Goal: Transaction & Acquisition: Download file/media

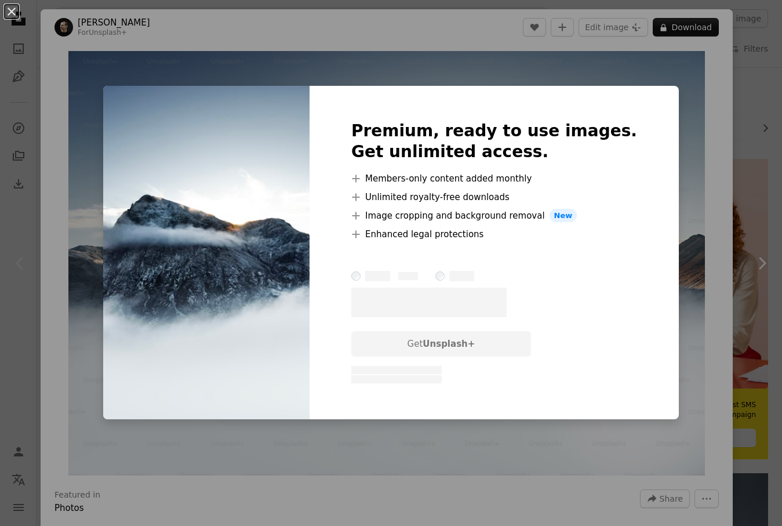
scroll to position [41, 0]
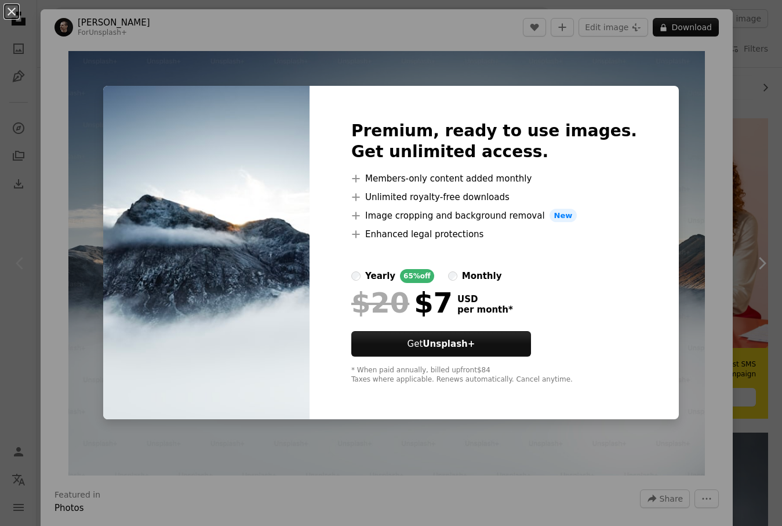
click at [771, 71] on div "An X shape Premium, ready to use images. Get unlimited access. A plus sign Memb…" at bounding box center [391, 263] width 782 height 526
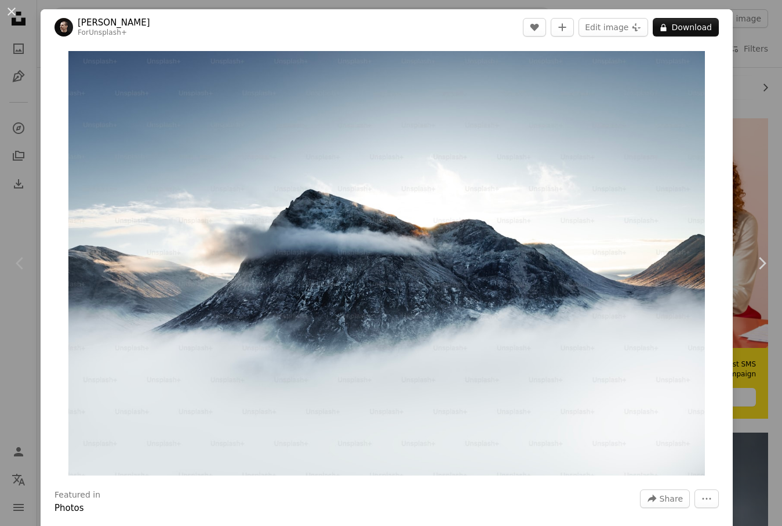
click at [16, 271] on icon "Chevron left" at bounding box center [20, 263] width 19 height 19
click at [764, 310] on link "Chevron right" at bounding box center [762, 263] width 41 height 111
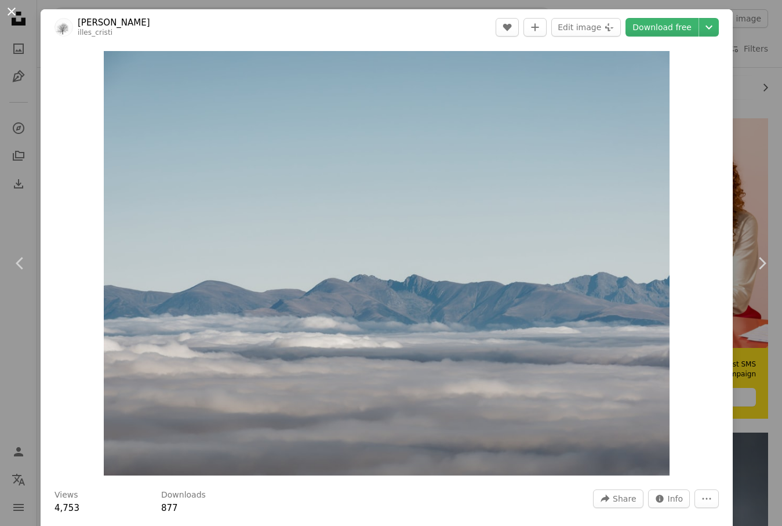
click at [7, 17] on button "An X shape" at bounding box center [12, 12] width 14 height 14
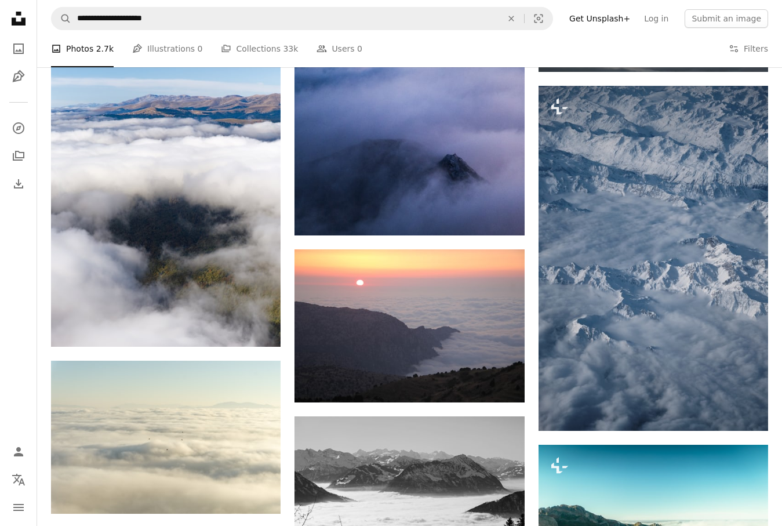
scroll to position [806, 0]
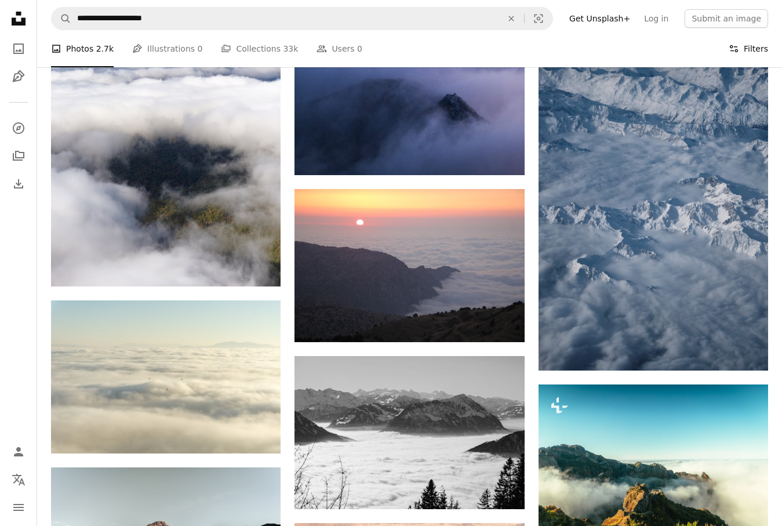
click at [734, 47] on icon "Filters" at bounding box center [734, 48] width 10 height 10
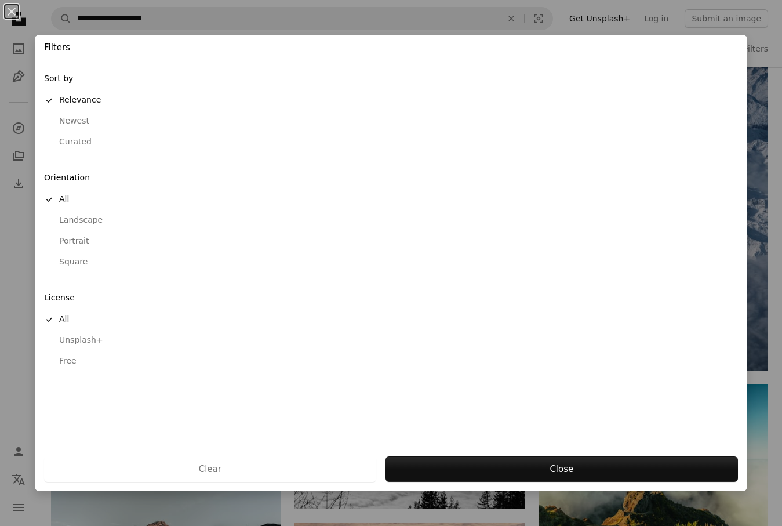
click at [67, 351] on button "Free" at bounding box center [391, 361] width 713 height 21
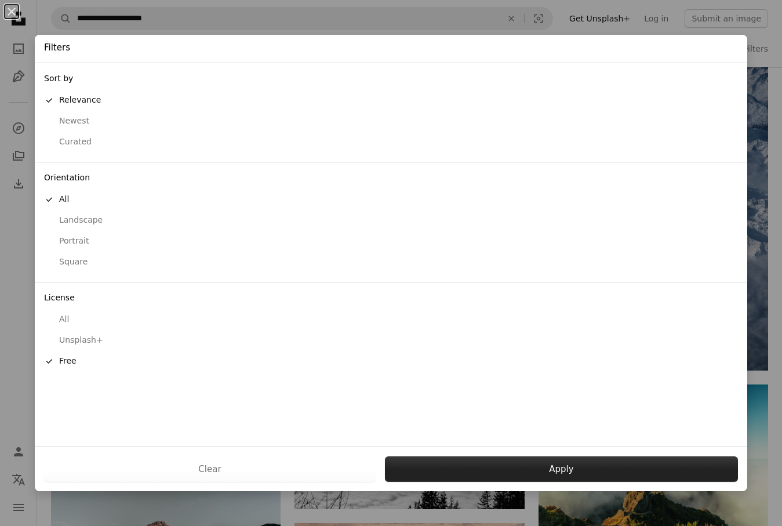
click at [506, 474] on button "Apply" at bounding box center [561, 469] width 353 height 26
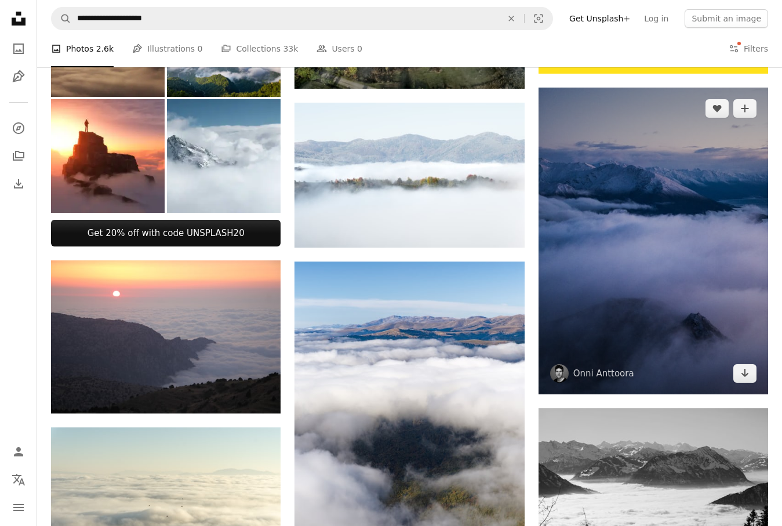
scroll to position [385, 0]
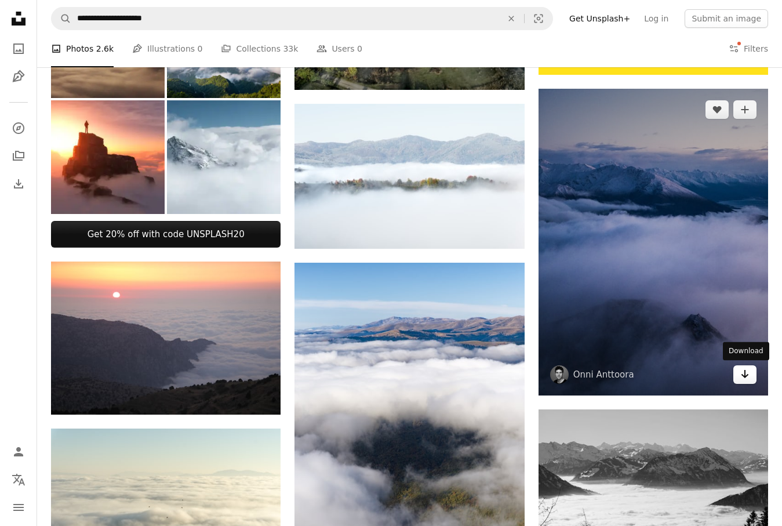
click at [748, 372] on icon "Arrow pointing down" at bounding box center [745, 374] width 9 height 14
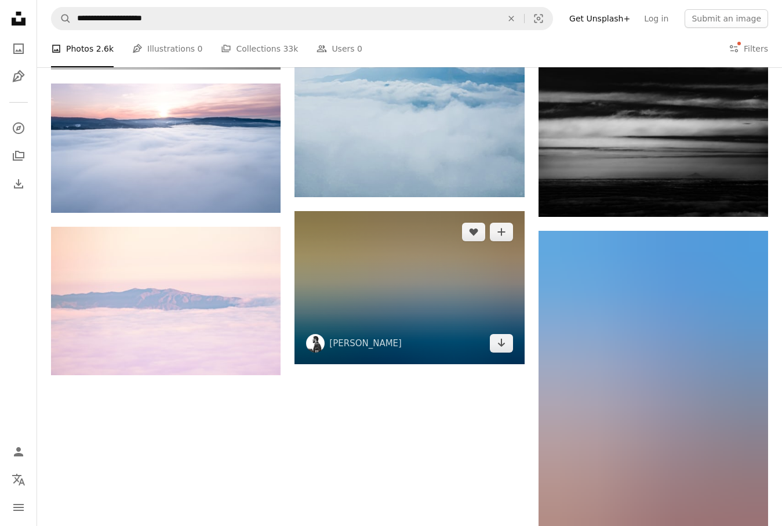
scroll to position [1261, 0]
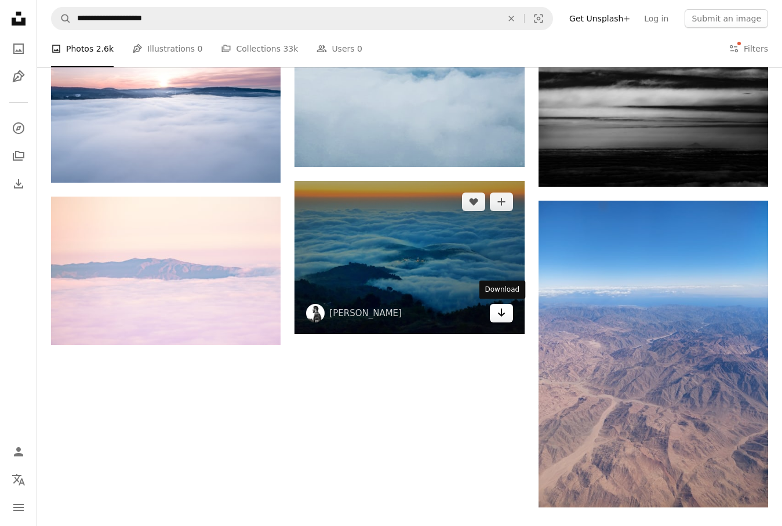
click at [502, 318] on icon "Arrow pointing down" at bounding box center [501, 313] width 9 height 14
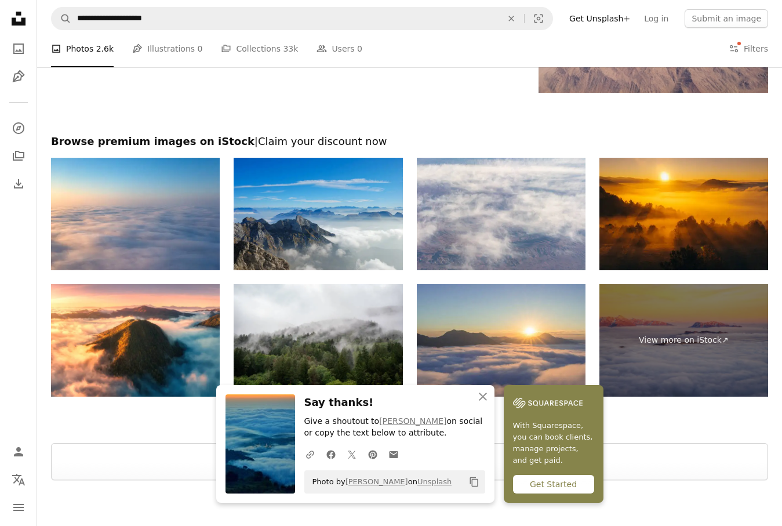
scroll to position [1764, 0]
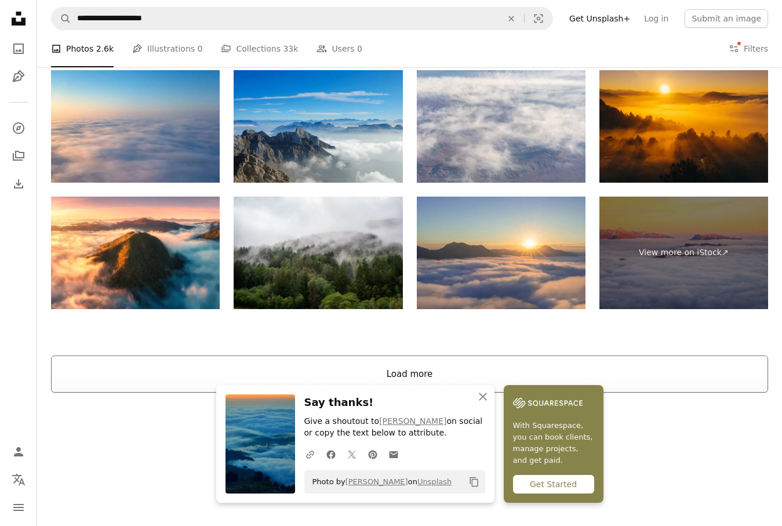
click at [258, 359] on button "Load more" at bounding box center [409, 374] width 717 height 37
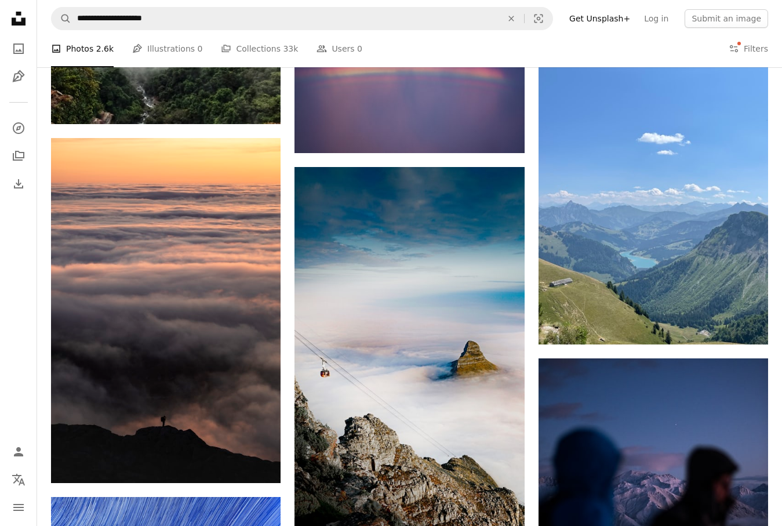
scroll to position [9934, 0]
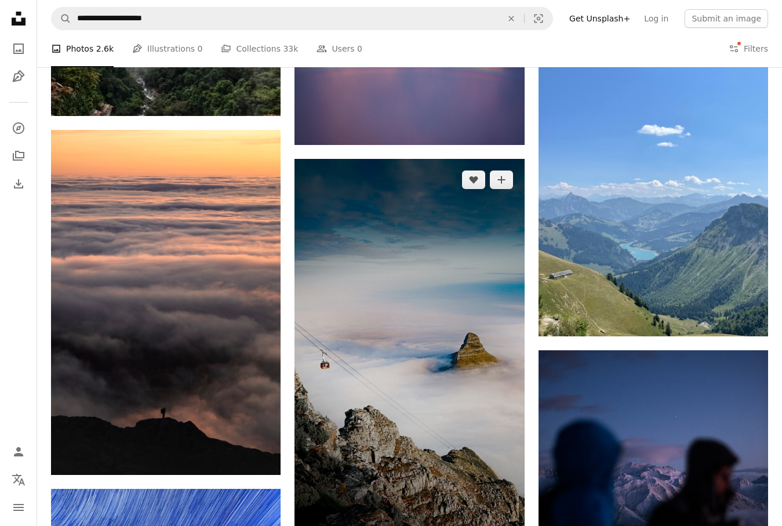
click at [434, 400] on img at bounding box center [410, 363] width 230 height 409
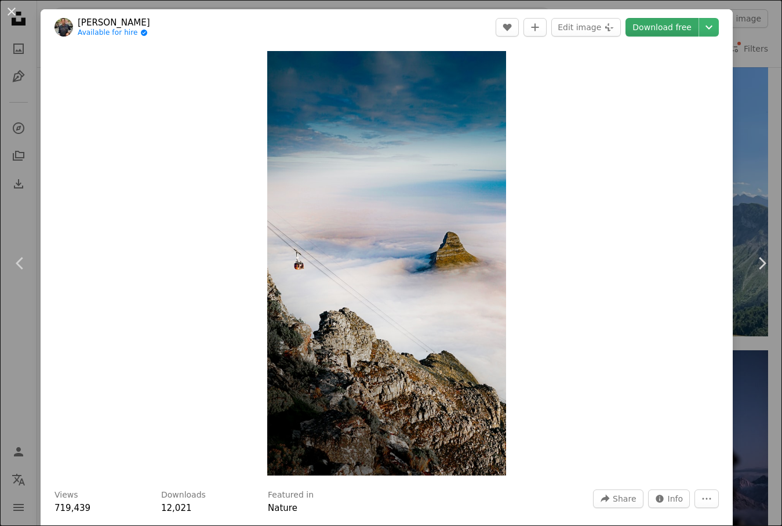
click at [655, 28] on link "Download free" at bounding box center [662, 27] width 73 height 19
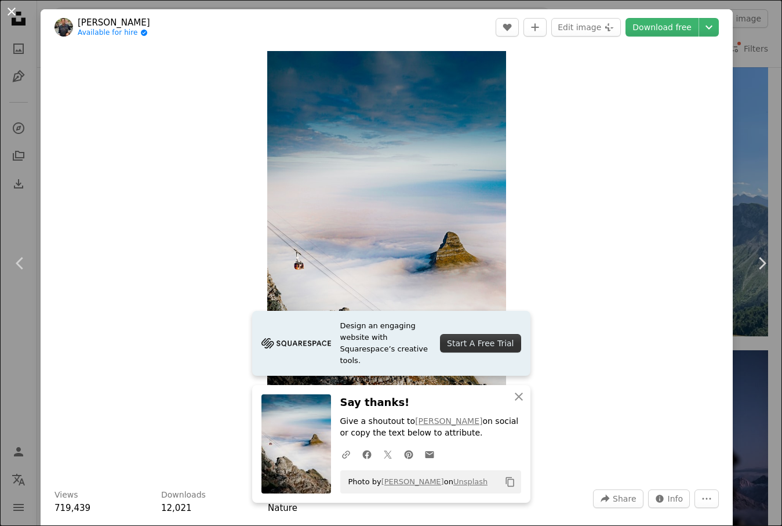
click at [12, 19] on button "An X shape" at bounding box center [12, 12] width 14 height 14
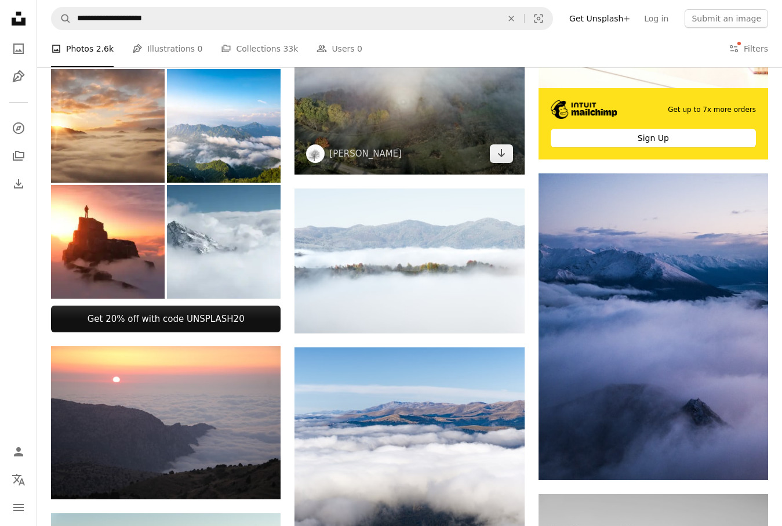
scroll to position [386, 0]
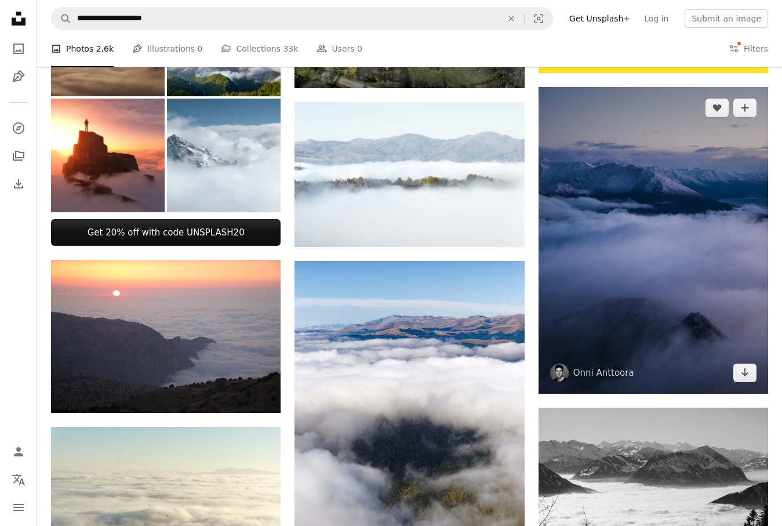
click at [647, 324] on img at bounding box center [654, 240] width 230 height 307
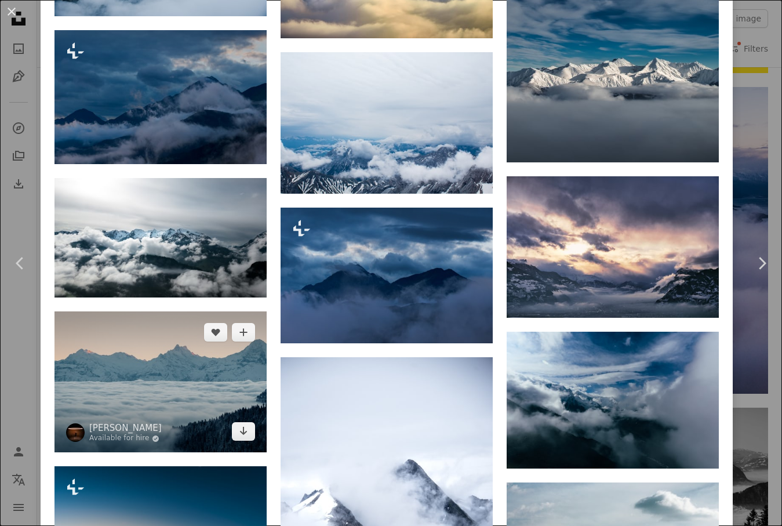
scroll to position [1034, 0]
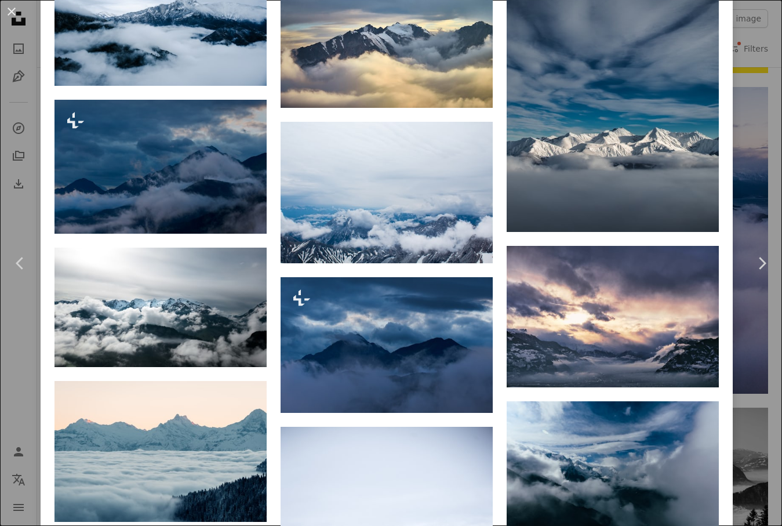
click at [26, 201] on div "An X shape Chevron left Chevron right Onni [GEOGRAPHIC_DATA] onnia A heart A pl…" at bounding box center [391, 263] width 782 height 526
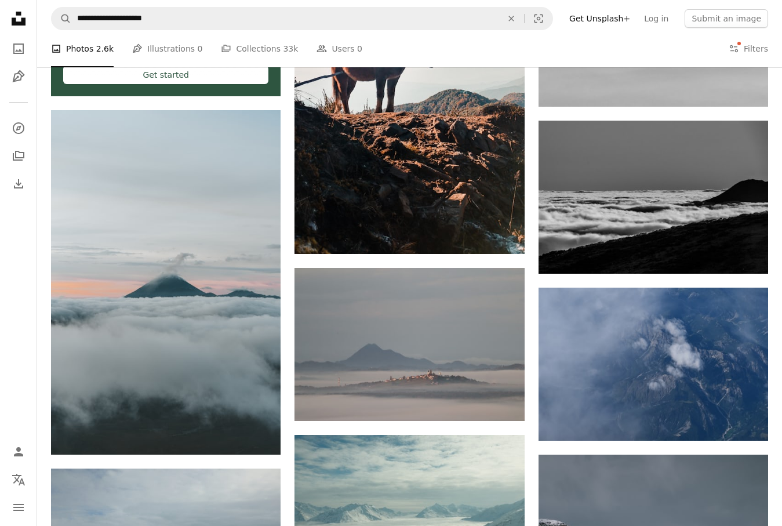
scroll to position [1963, 0]
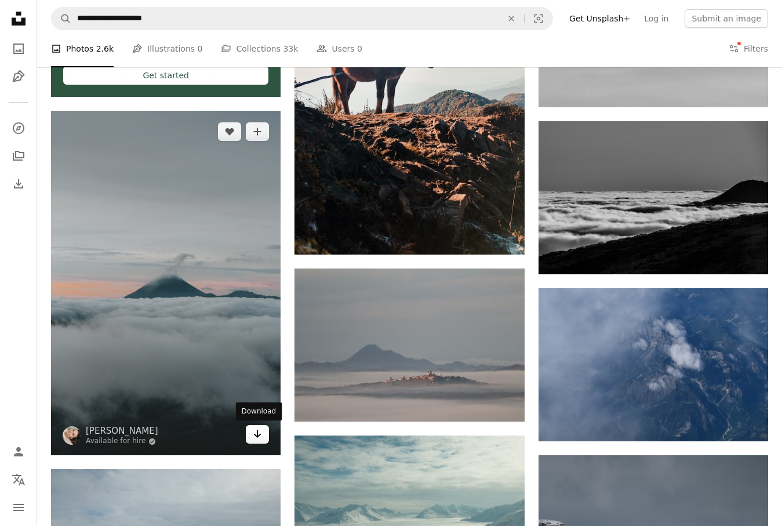
click at [250, 438] on link "Arrow pointing down" at bounding box center [257, 434] width 23 height 19
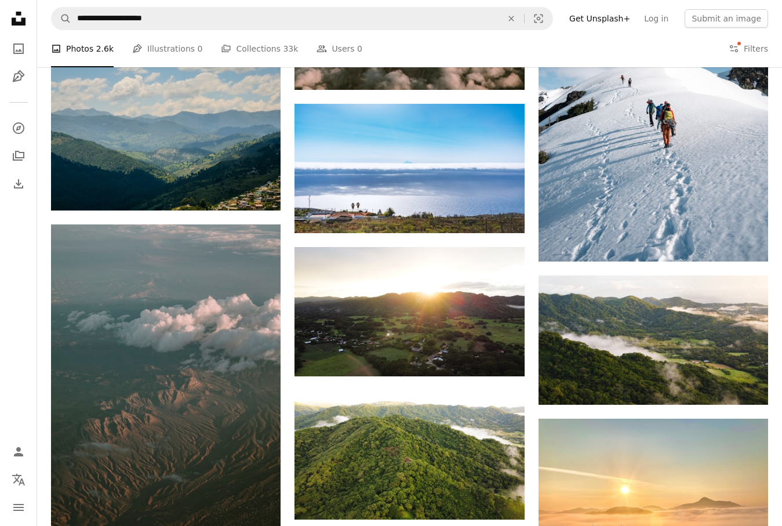
scroll to position [4961, 0]
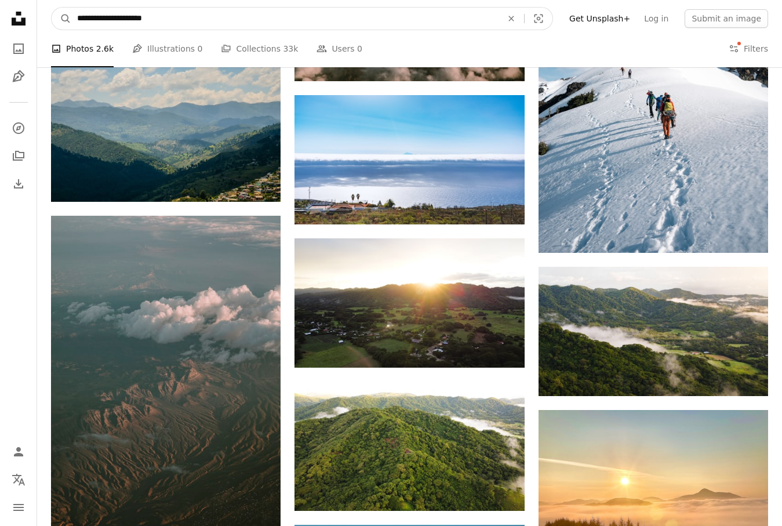
drag, startPoint x: 191, startPoint y: 25, endPoint x: 119, endPoint y: 22, distance: 72.0
click at [119, 22] on input "**********" at bounding box center [284, 19] width 427 height 22
type input "*********"
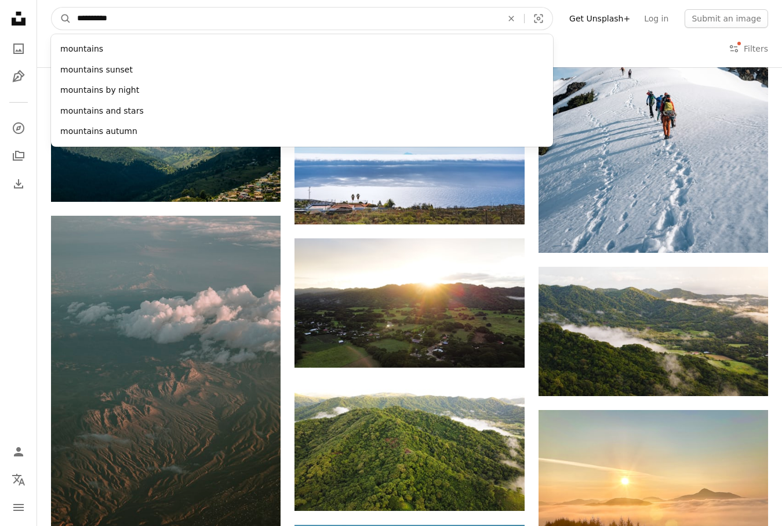
click button "A magnifying glass" at bounding box center [62, 19] width 20 height 22
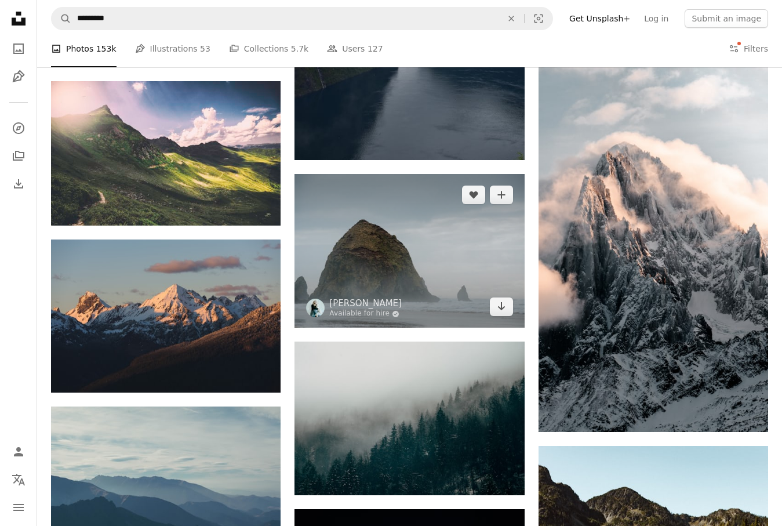
scroll to position [4598, 0]
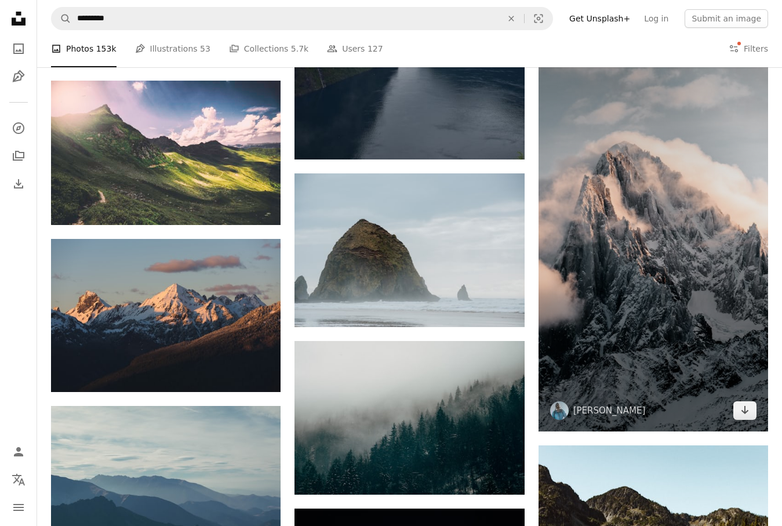
click at [561, 308] on img at bounding box center [654, 227] width 230 height 409
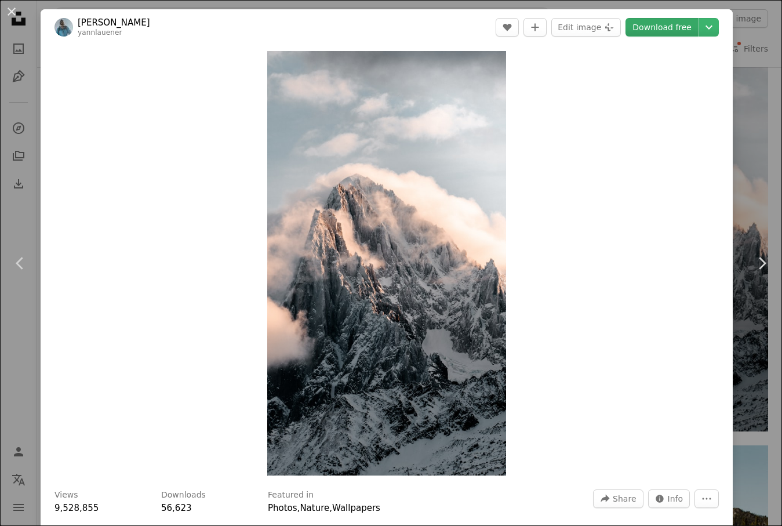
click at [669, 26] on link "Download free" at bounding box center [662, 27] width 73 height 19
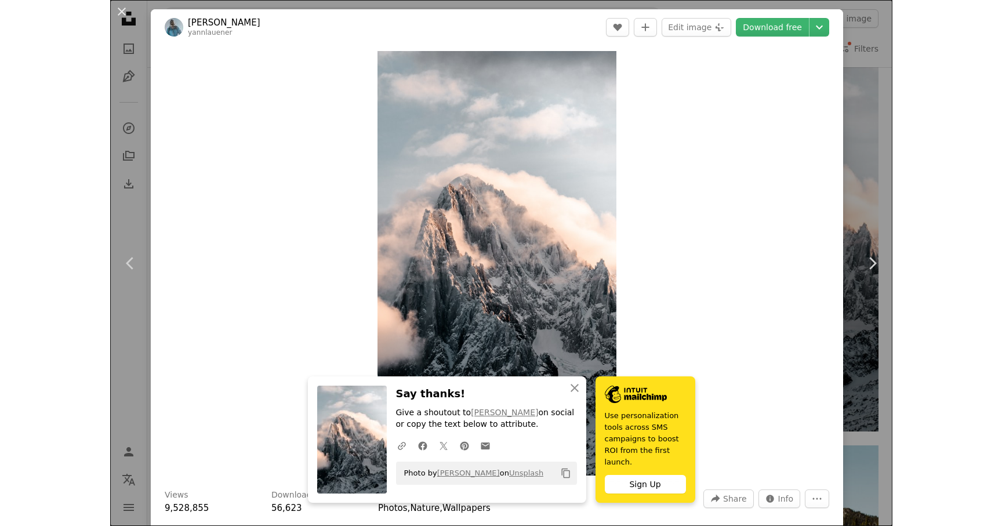
scroll to position [4793, 0]
